Goal: Task Accomplishment & Management: Manage account settings

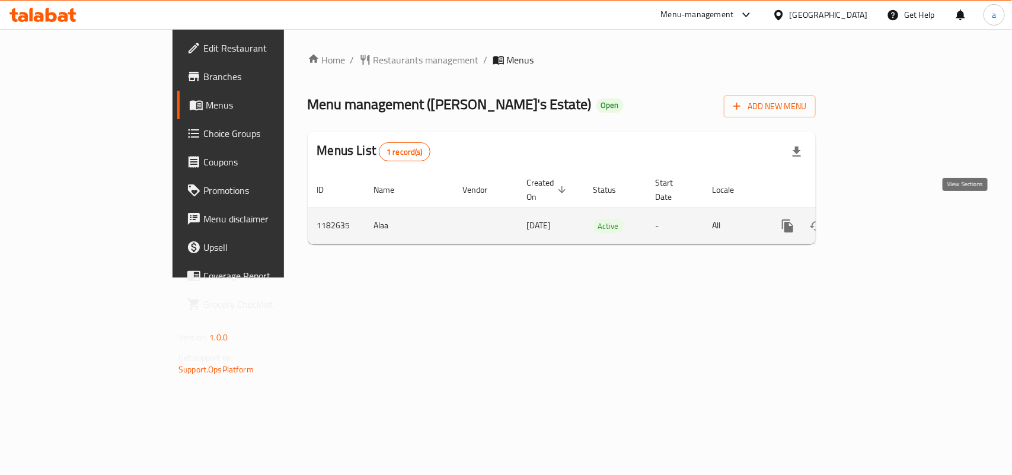
click at [879, 221] on icon "enhanced table" at bounding box center [873, 226] width 11 height 11
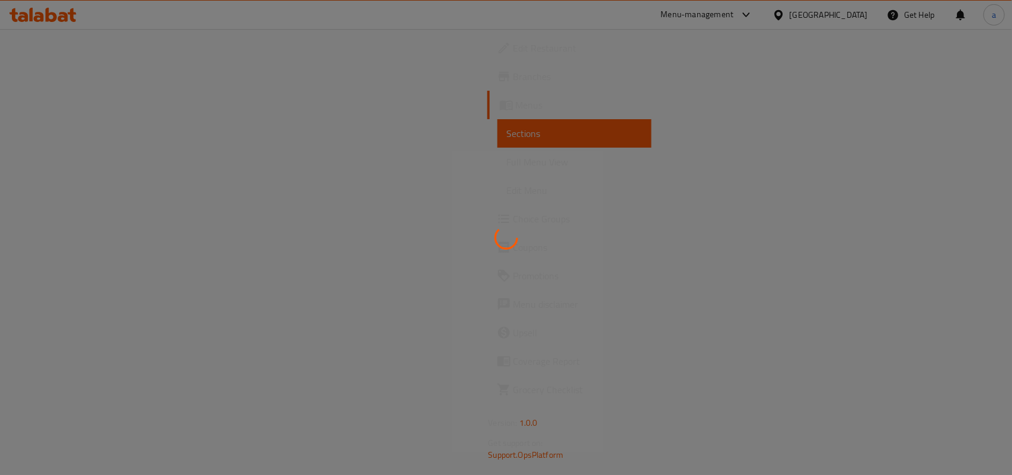
click at [74, 219] on div at bounding box center [506, 237] width 1012 height 475
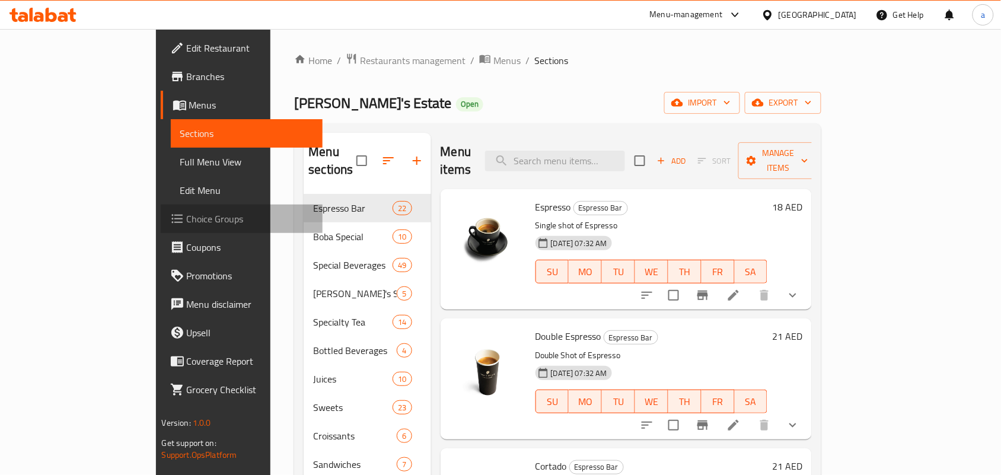
click at [187, 216] on span "Choice Groups" at bounding box center [250, 219] width 127 height 14
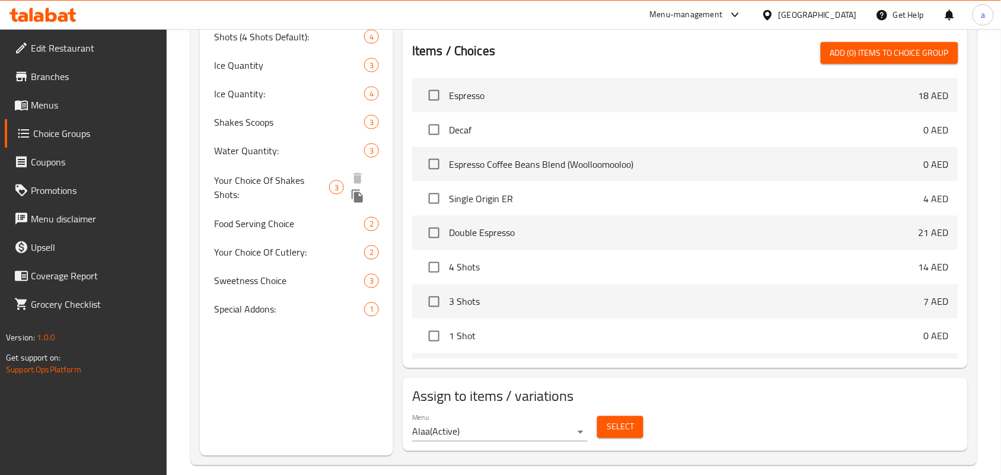
scroll to position [457, 0]
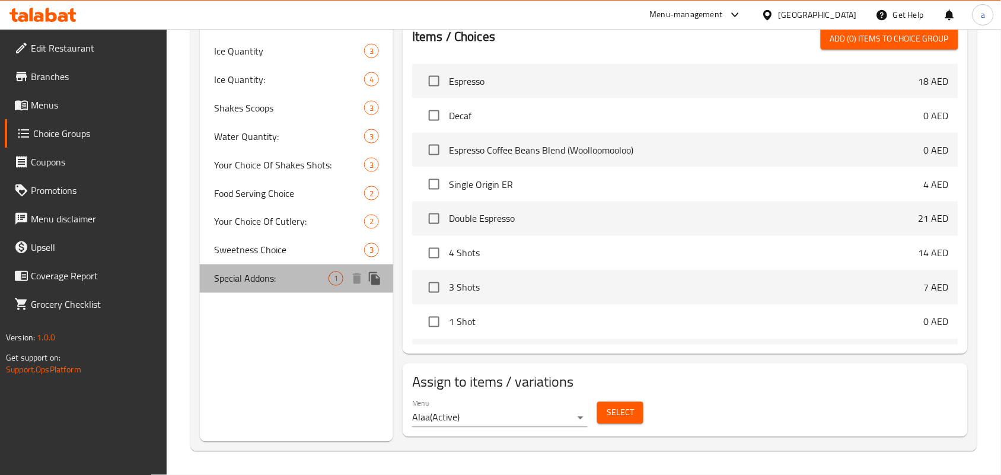
click at [256, 276] on span "Special Addons:" at bounding box center [271, 279] width 114 height 14
type input "Special Addons:"
type input "إضافة خاصة:"
type input "0"
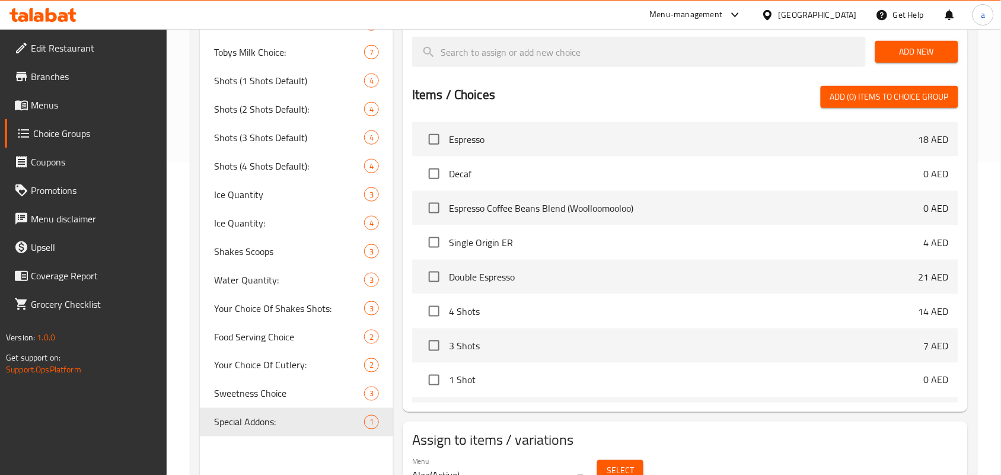
scroll to position [371, 0]
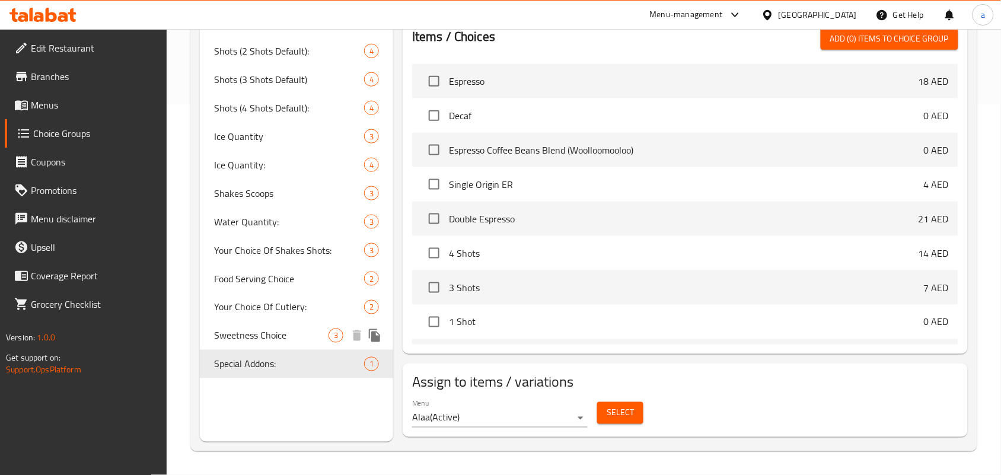
click at [267, 331] on span "Sweetness Choice" at bounding box center [271, 335] width 114 height 14
type input "Sweetness Choice"
type input "اختيار التحلية"
type input "1"
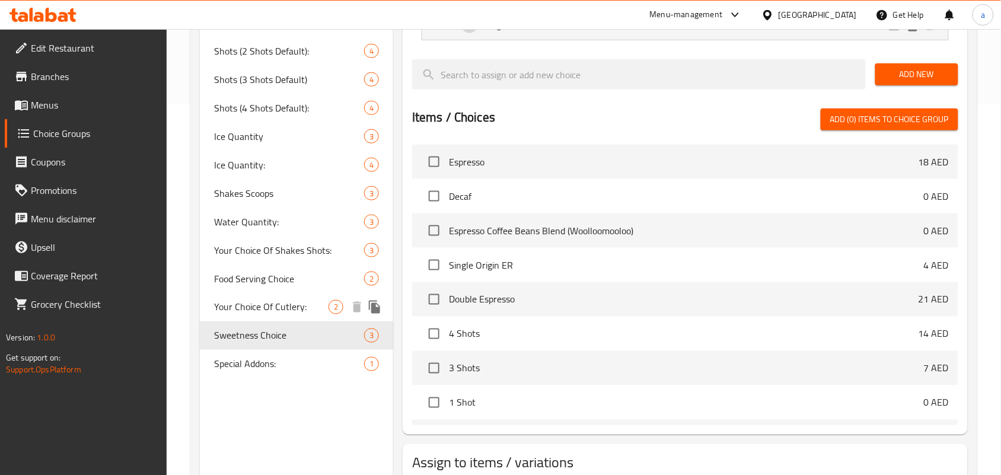
click at [272, 304] on span "Your Choice Of Cutlery:" at bounding box center [271, 307] width 114 height 14
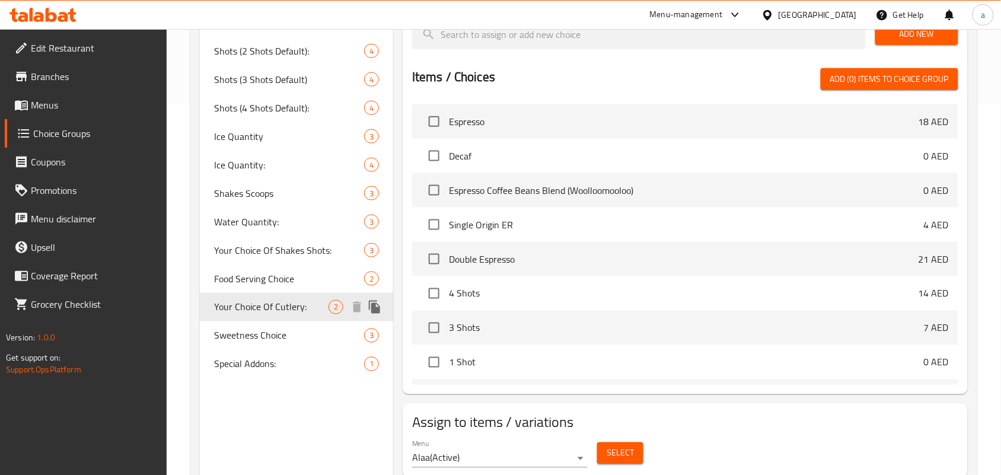
type input "Your Choice Of Cutlery:"
type input "إختيارك من كتلري:"
click at [264, 276] on span "Food Serving Choice" at bounding box center [271, 279] width 114 height 14
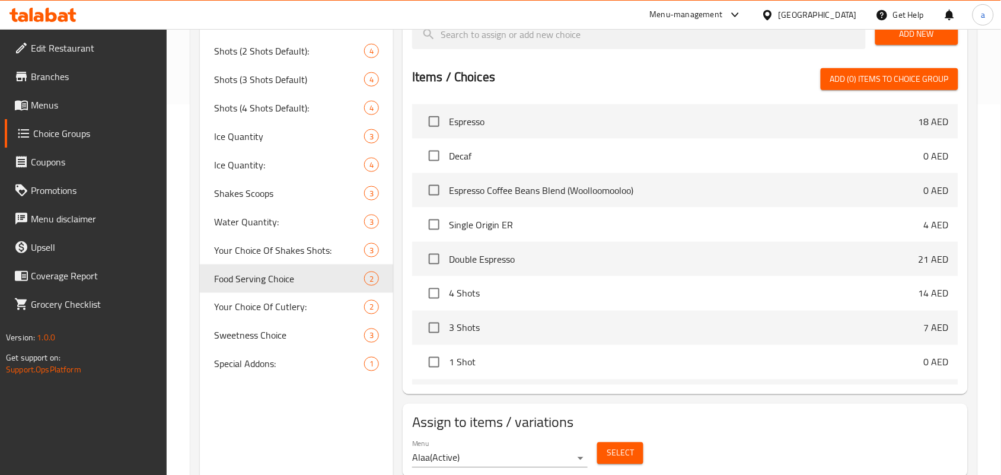
type input "Food Serving Choice"
type input "خيار التقديم"
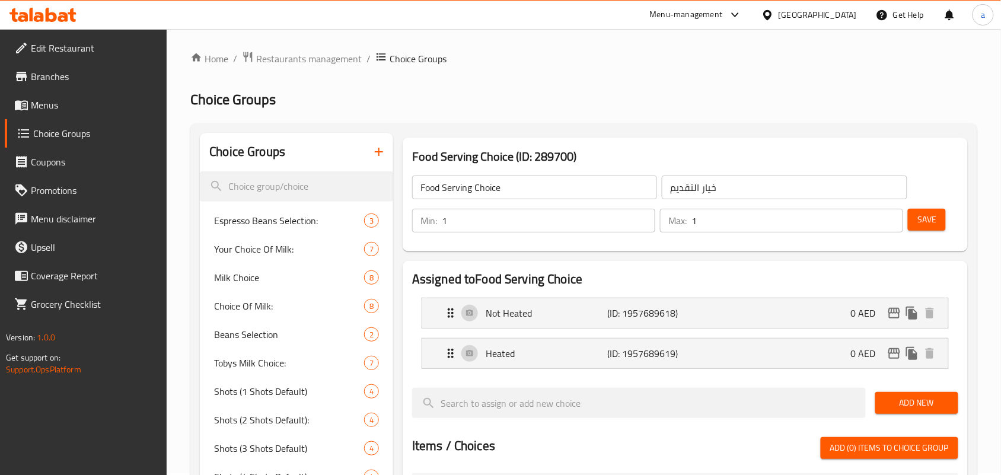
scroll to position [0, 0]
